Goal: Task Accomplishment & Management: Use online tool/utility

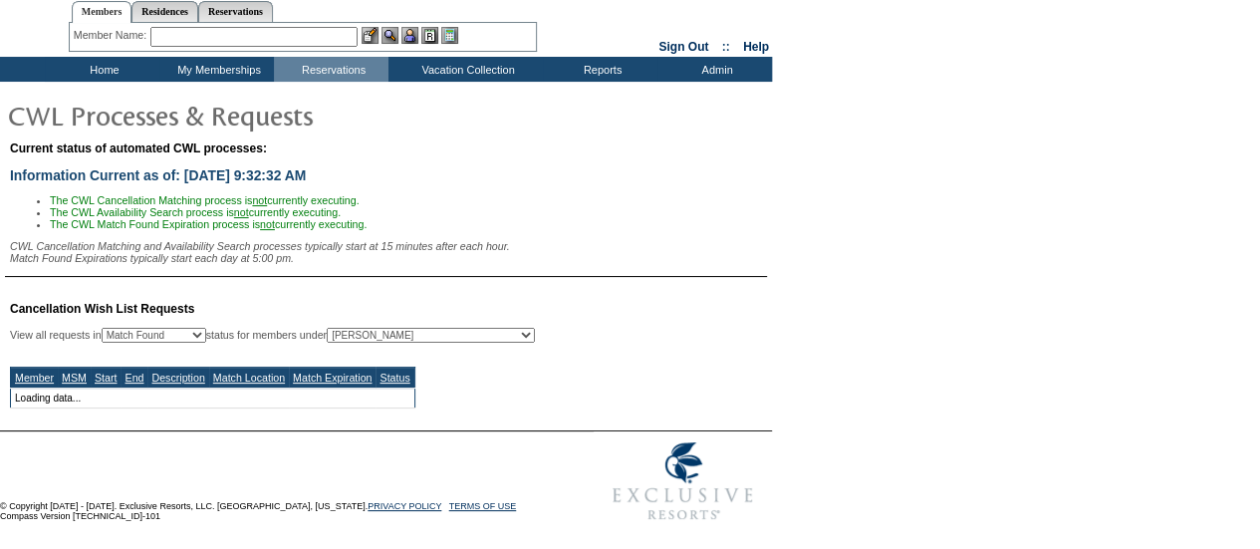
select select "50"
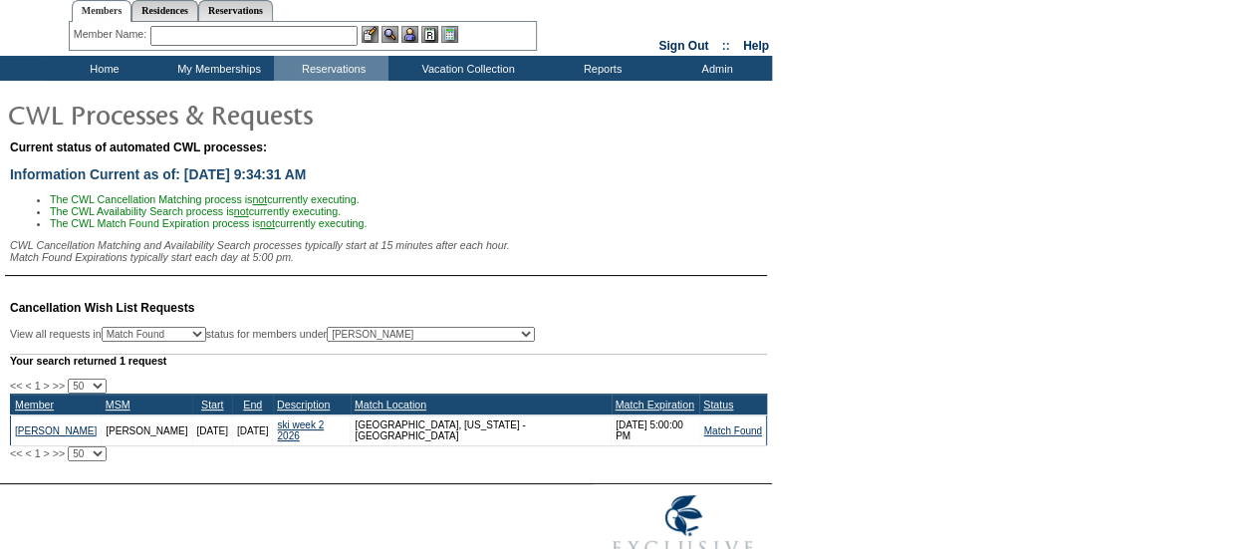
scroll to position [51, 0]
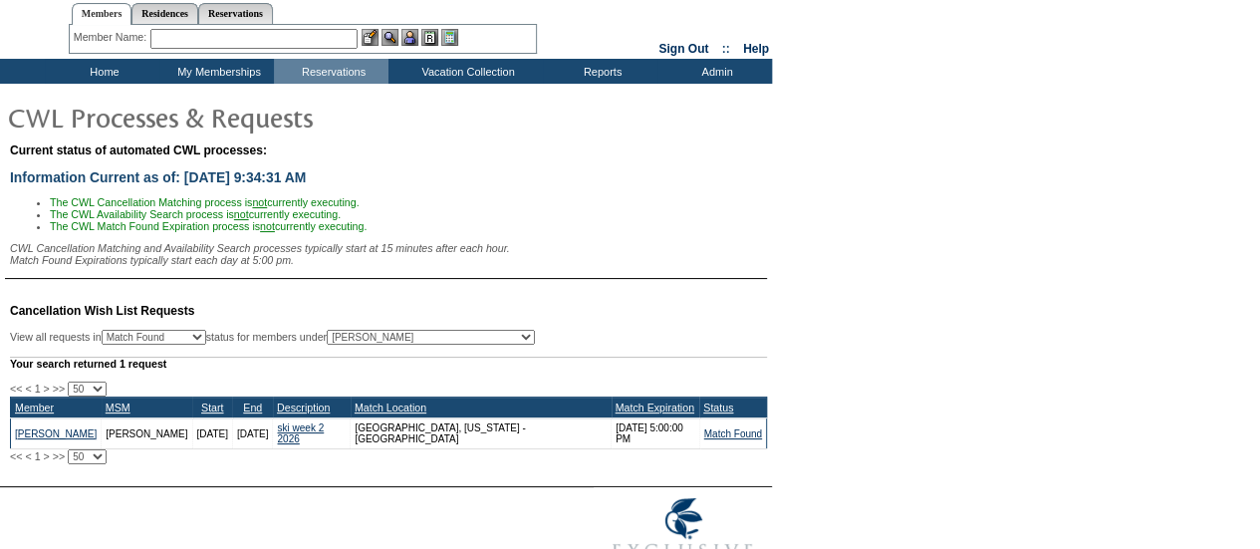
click at [238, 31] on input "text" at bounding box center [253, 39] width 207 height 20
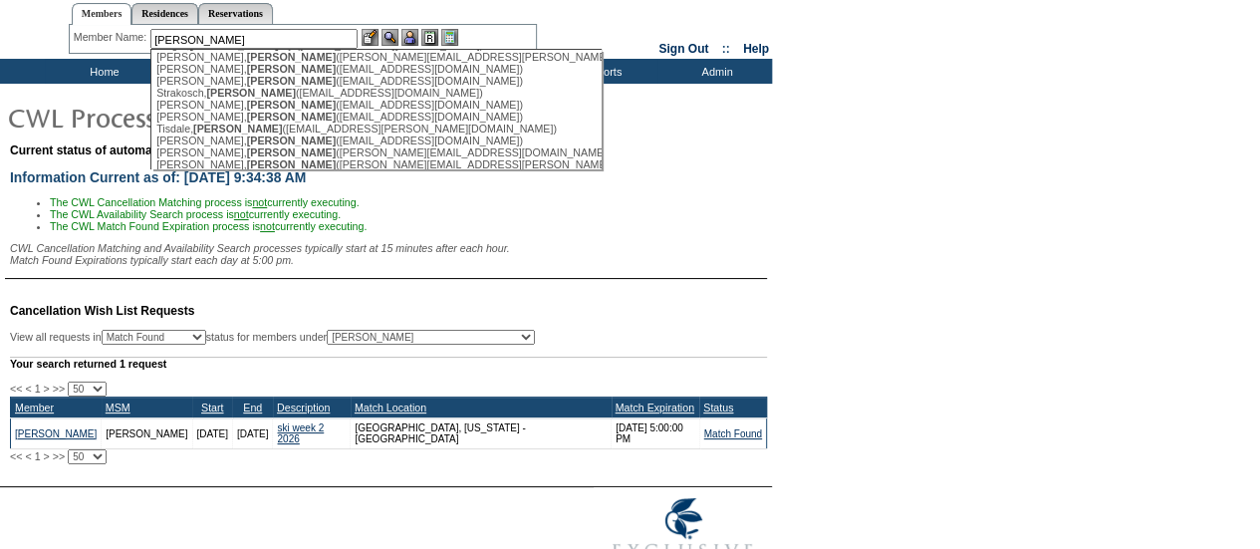
scroll to position [686, 0]
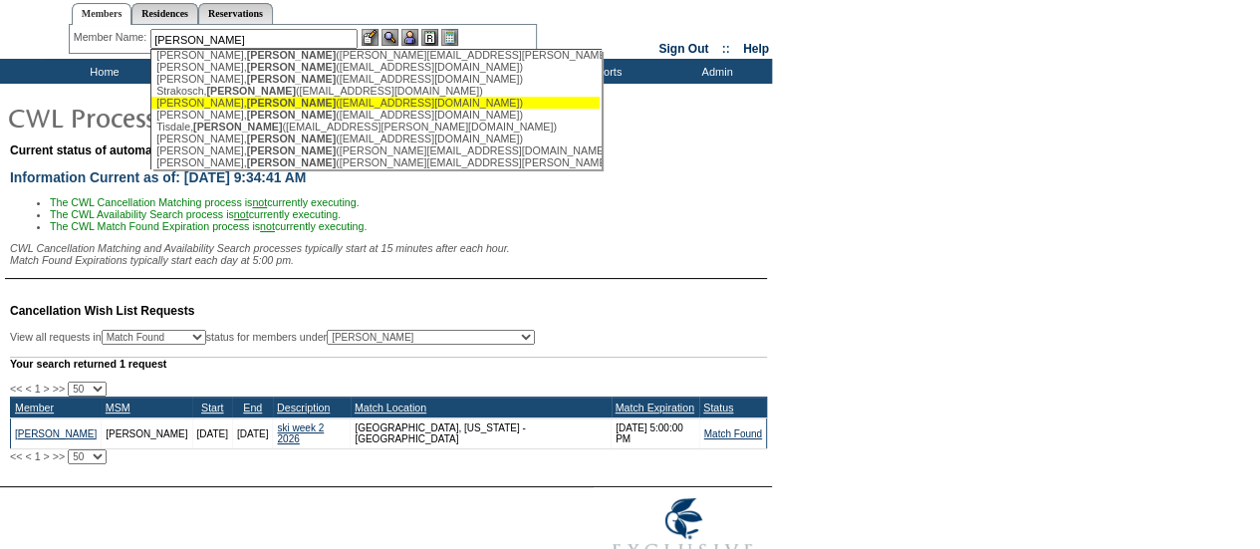
click at [247, 109] on span "[PERSON_NAME]" at bounding box center [291, 103] width 89 height 12
type input "[PERSON_NAME] ([EMAIL_ADDRESS][DOMAIN_NAME])"
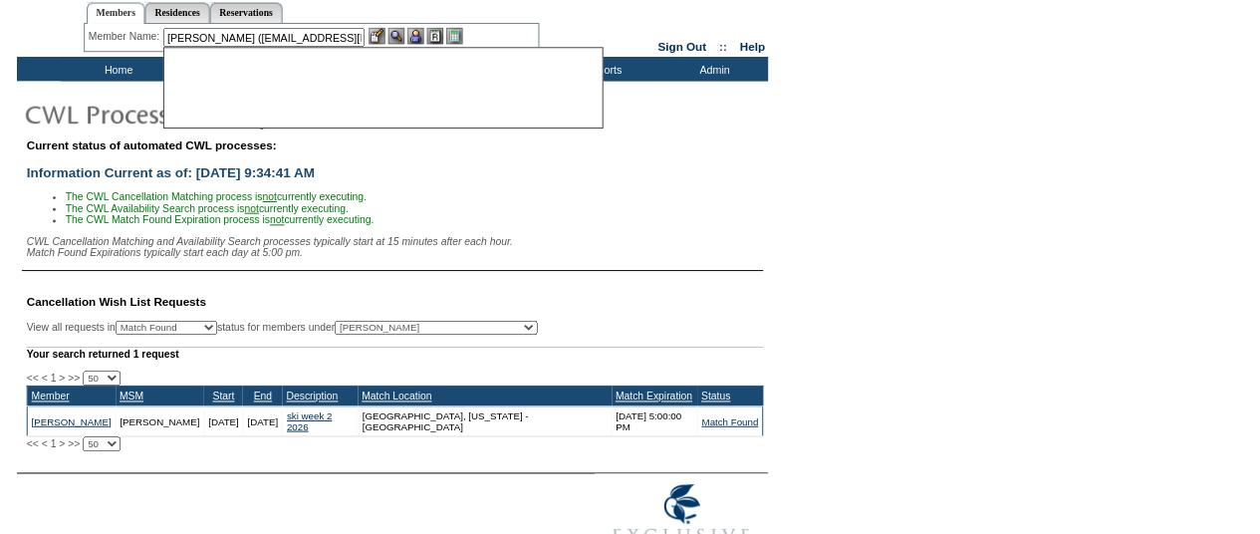
scroll to position [0, 0]
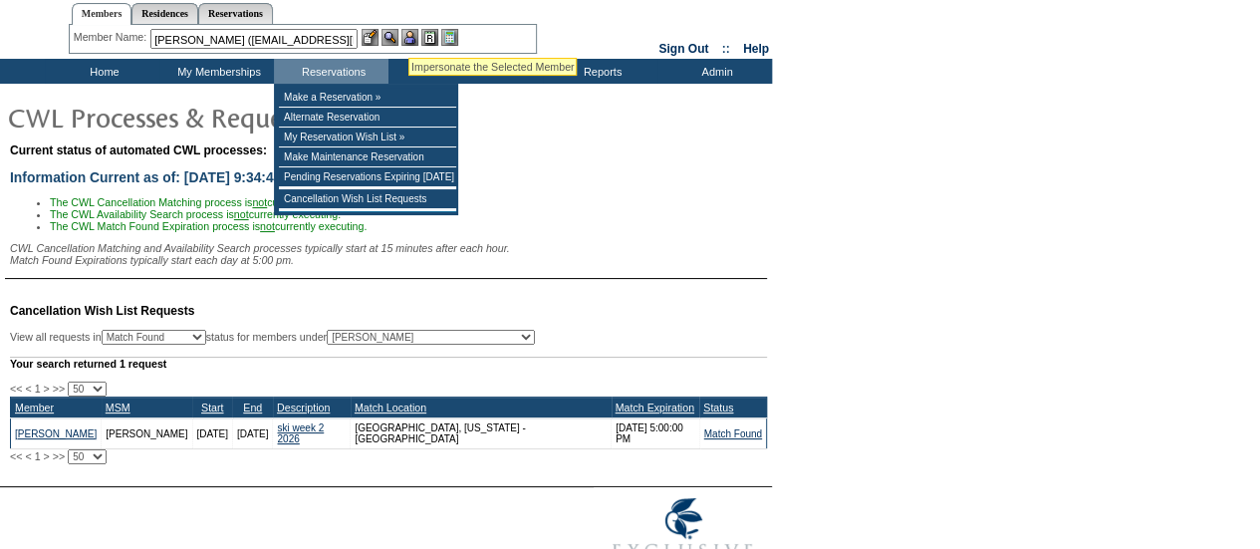
click at [411, 37] on img at bounding box center [409, 37] width 17 height 17
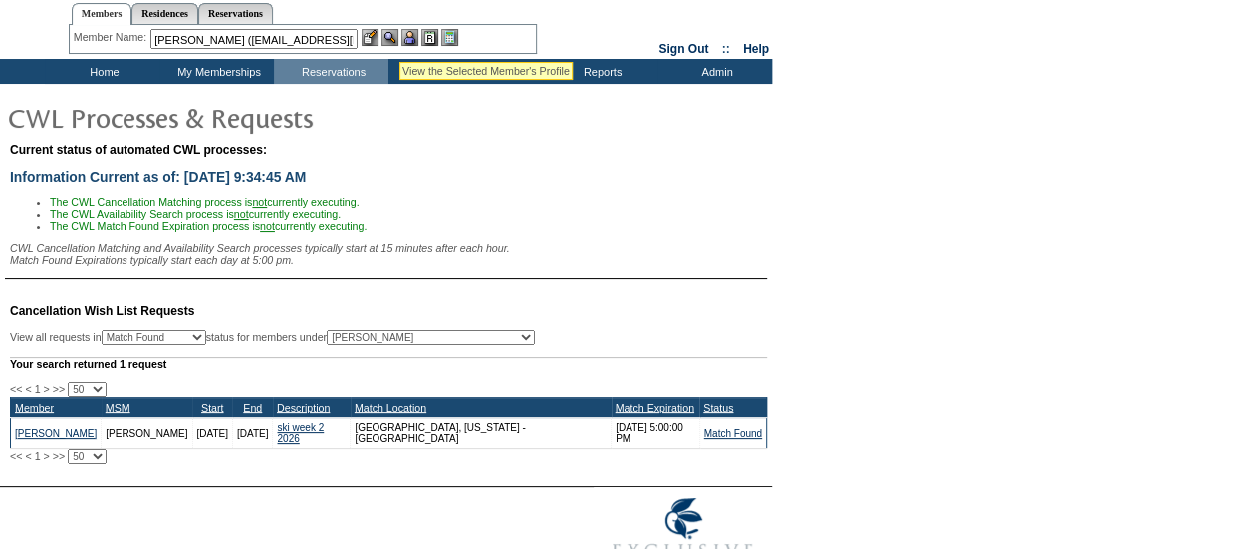
click at [396, 37] on img at bounding box center [389, 37] width 17 height 17
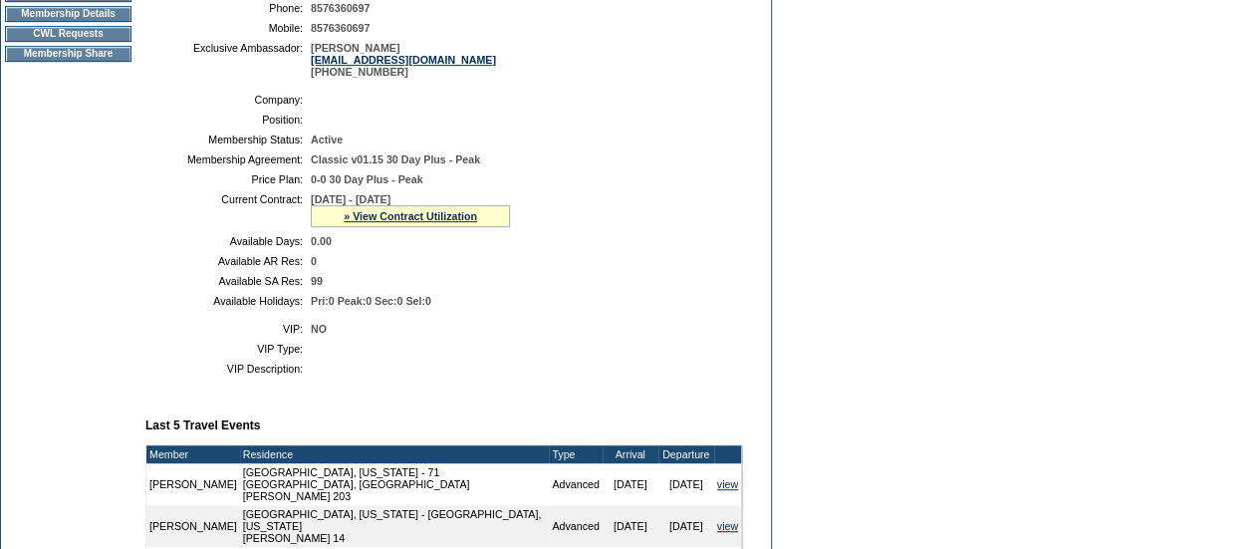
scroll to position [363, 0]
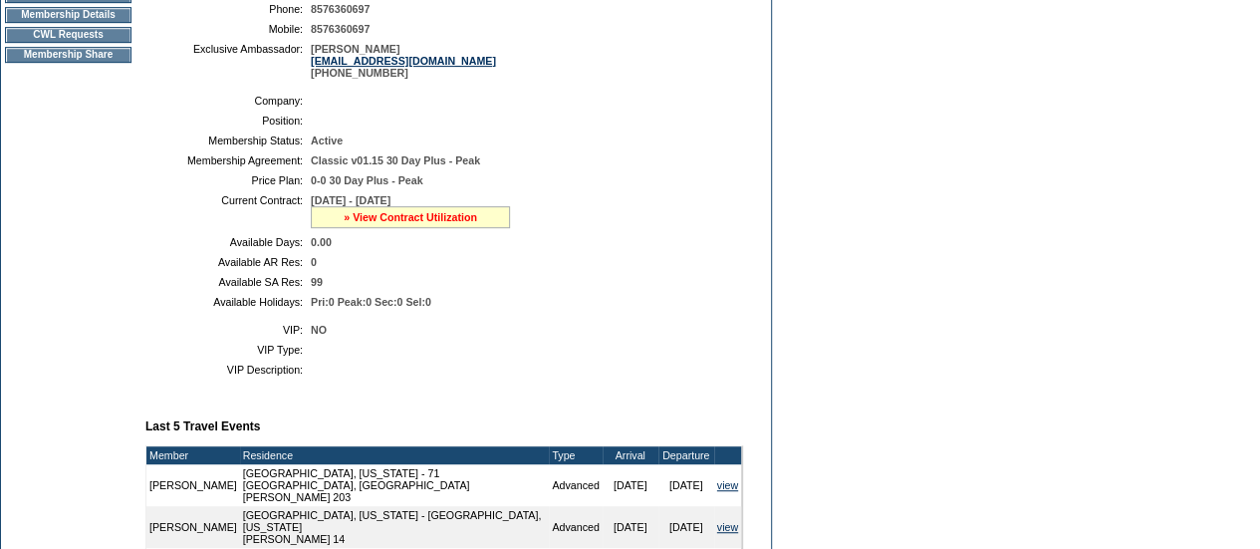
click at [363, 223] on link "» View Contract Utilization" at bounding box center [410, 217] width 133 height 12
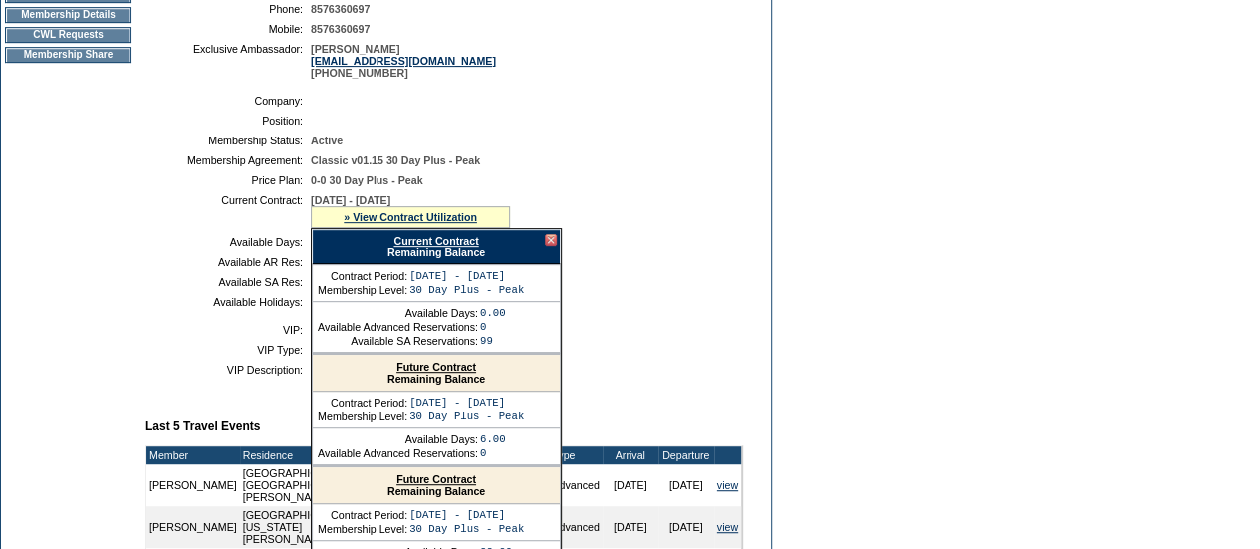
click at [410, 247] on link "Current Contract" at bounding box center [435, 241] width 85 height 12
click at [417, 372] on link "Future Contract" at bounding box center [436, 367] width 80 height 12
click at [421, 247] on link "Current Contract" at bounding box center [435, 241] width 85 height 12
click at [61, 290] on td "Dashboard Personal Info Business Info Address Info Web Access Notes Current Res…" at bounding box center [68, 433] width 134 height 1209
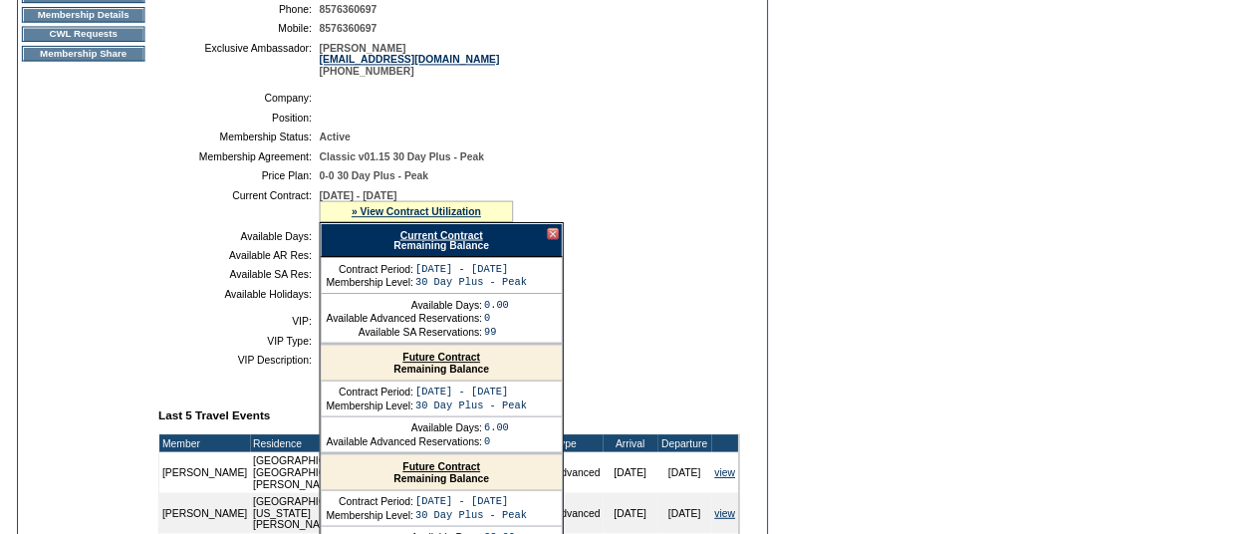
scroll to position [0, 0]
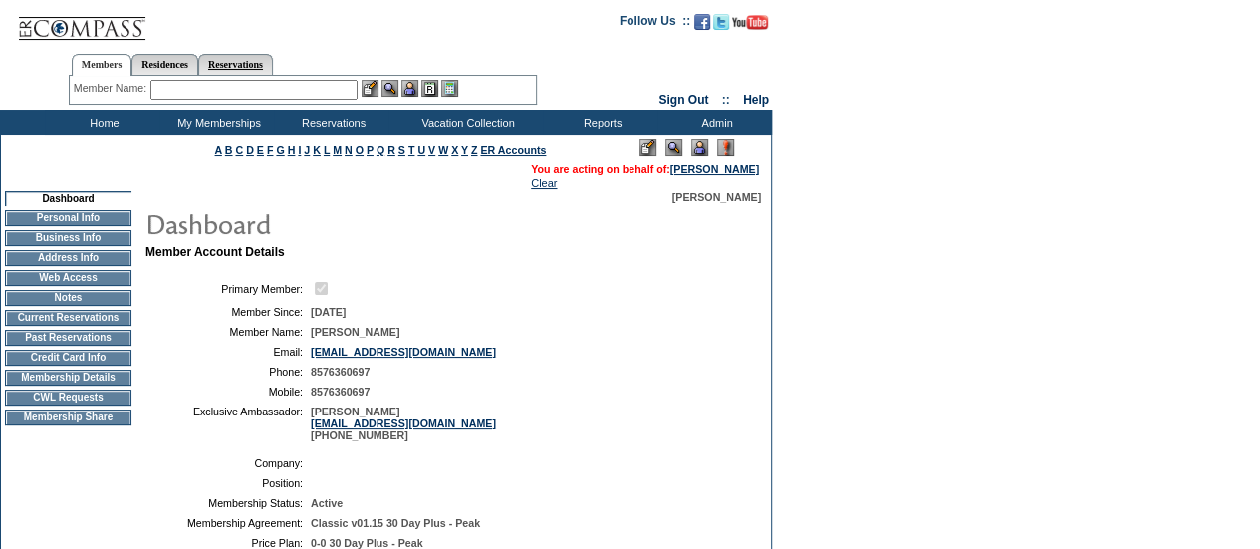
click at [273, 60] on link "Reservations" at bounding box center [235, 64] width 75 height 21
click at [190, 87] on input "text" at bounding box center [189, 90] width 88 height 20
paste input "1603150"
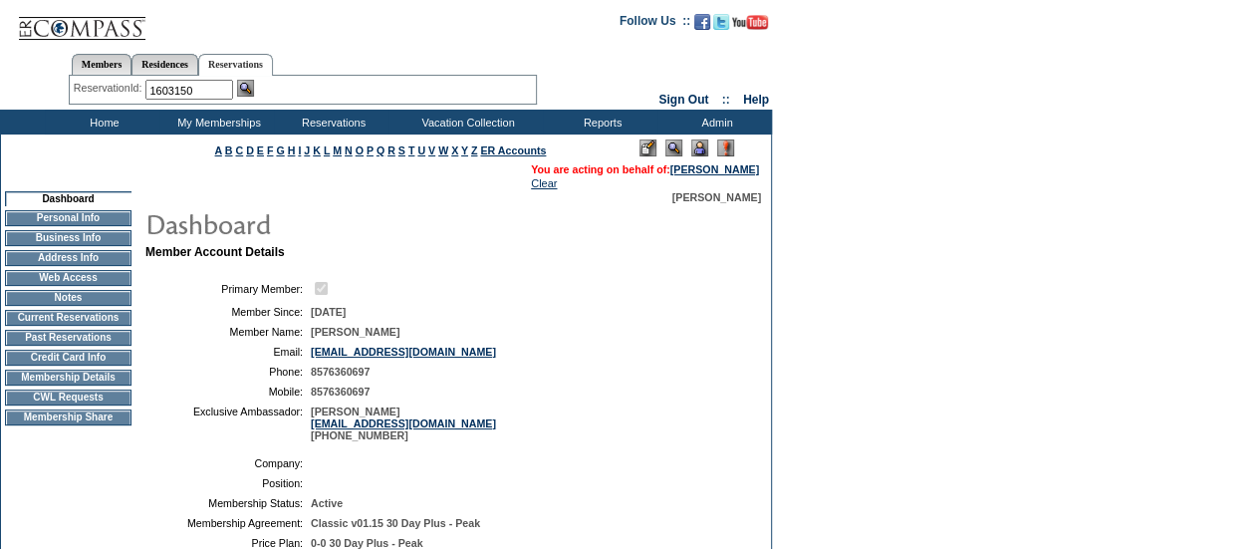
type input "1603150"
